Goal: Use online tool/utility: Utilize a website feature to perform a specific function

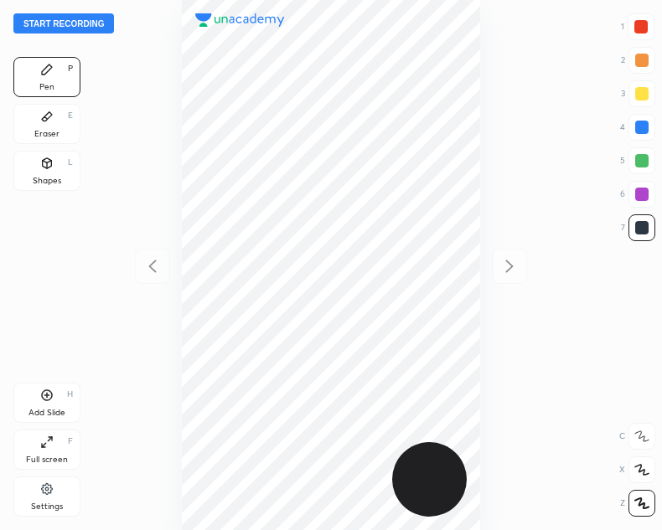
scroll to position [530, 394]
click at [104, 20] on button "Start recording" at bounding box center [63, 23] width 101 height 20
click at [61, 118] on div "Eraser E" at bounding box center [46, 124] width 67 height 40
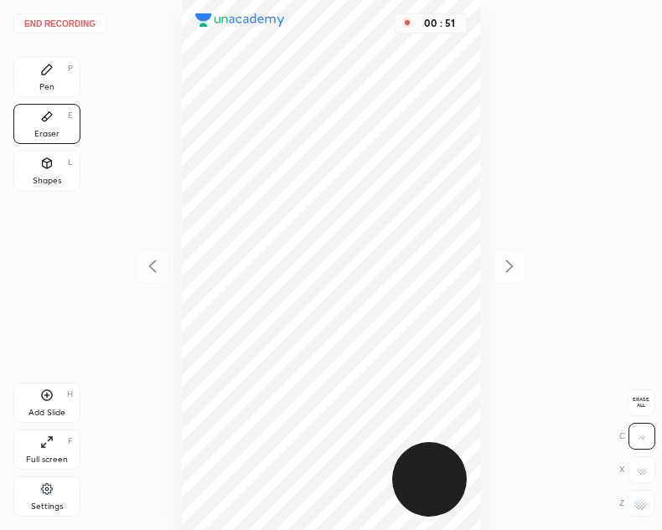
drag, startPoint x: 54, startPoint y: 80, endPoint x: 45, endPoint y: 72, distance: 11.9
click at [57, 80] on div "Pen P" at bounding box center [46, 77] width 67 height 40
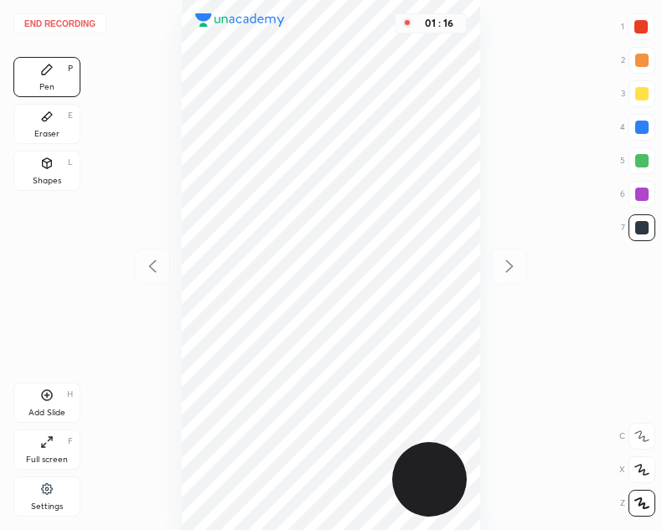
drag, startPoint x: 642, startPoint y: 25, endPoint x: 636, endPoint y: 19, distance: 8.9
click at [642, 25] on div at bounding box center [640, 26] width 13 height 13
drag, startPoint x: 642, startPoint y: 229, endPoint x: 633, endPoint y: 224, distance: 10.1
click at [638, 230] on div at bounding box center [641, 227] width 13 height 13
drag, startPoint x: 642, startPoint y: 23, endPoint x: 604, endPoint y: 37, distance: 41.1
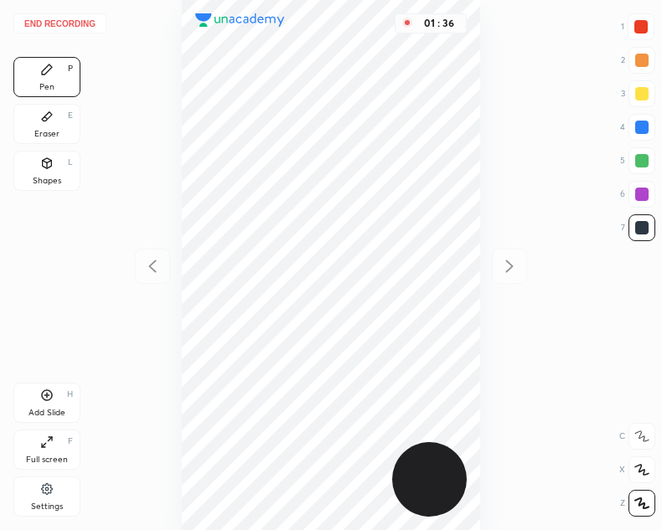
click at [642, 23] on div at bounding box center [640, 26] width 13 height 13
click at [640, 224] on div at bounding box center [641, 227] width 13 height 13
click at [638, 26] on div at bounding box center [640, 26] width 13 height 13
click at [640, 220] on div at bounding box center [641, 227] width 27 height 27
click at [635, 31] on div at bounding box center [640, 26] width 13 height 13
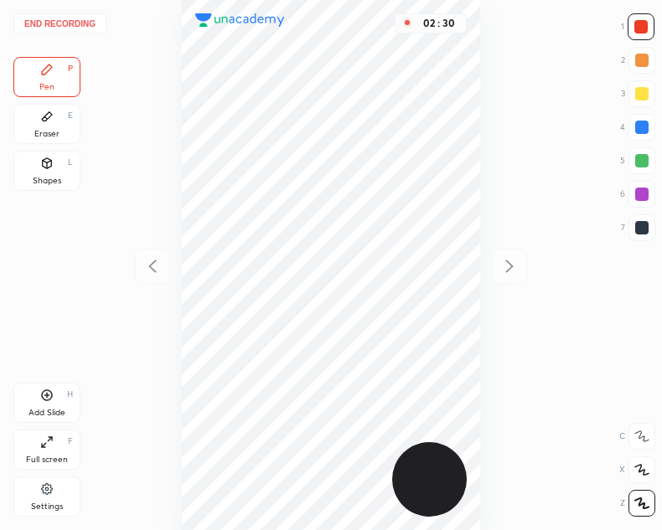
click at [637, 225] on div at bounding box center [641, 227] width 13 height 13
click at [44, 392] on icon at bounding box center [46, 395] width 13 height 13
drag, startPoint x: 44, startPoint y: 120, endPoint x: 161, endPoint y: 173, distance: 128.2
click at [50, 121] on icon at bounding box center [46, 116] width 13 height 13
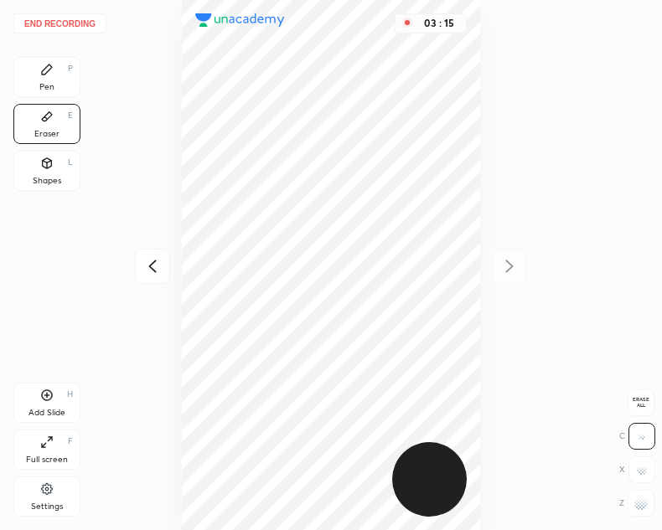
drag, startPoint x: 48, startPoint y: 72, endPoint x: 155, endPoint y: 235, distance: 195.4
click at [56, 77] on div "Pen P" at bounding box center [46, 77] width 67 height 40
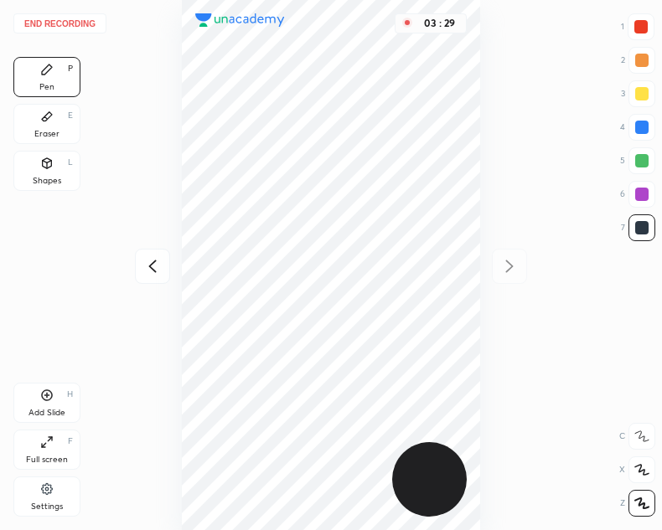
drag, startPoint x: 642, startPoint y: 26, endPoint x: 633, endPoint y: 29, distance: 9.0
click at [642, 27] on div at bounding box center [640, 26] width 13 height 13
click at [151, 263] on icon at bounding box center [152, 266] width 20 height 20
drag, startPoint x: 513, startPoint y: 261, endPoint x: 491, endPoint y: 322, distance: 65.2
click at [513, 262] on icon at bounding box center [509, 266] width 20 height 20
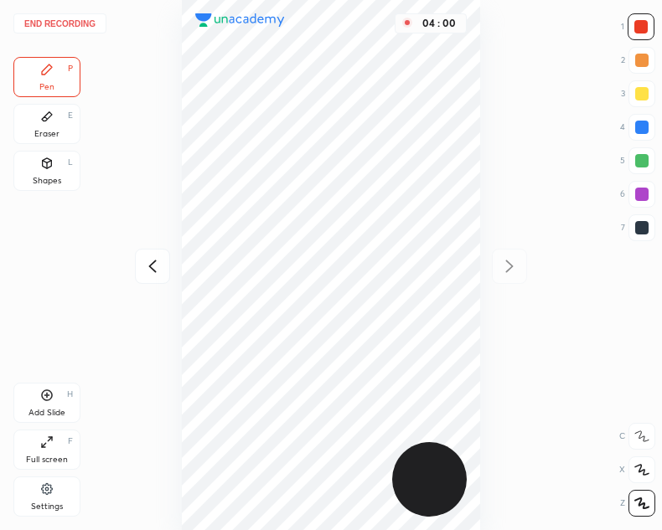
click at [74, 21] on button "End recording" at bounding box center [59, 23] width 93 height 20
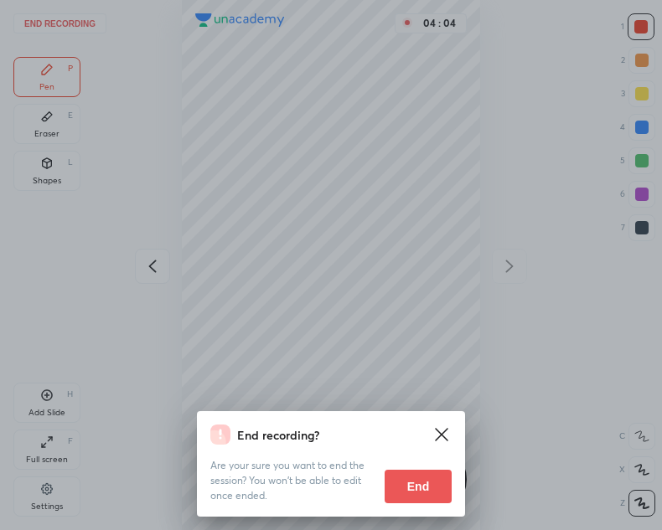
click at [418, 487] on button "End" at bounding box center [417, 487] width 67 height 34
